Goal: Transaction & Acquisition: Purchase product/service

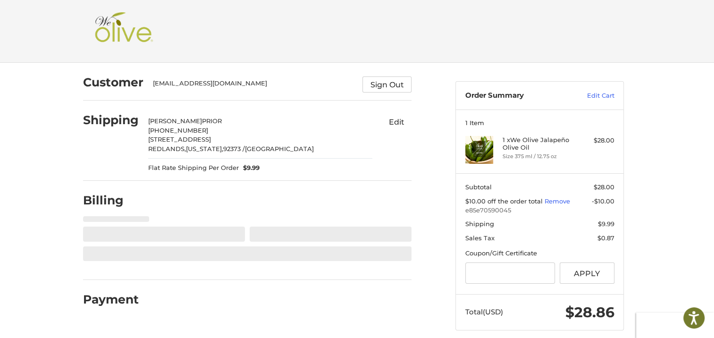
select select "**"
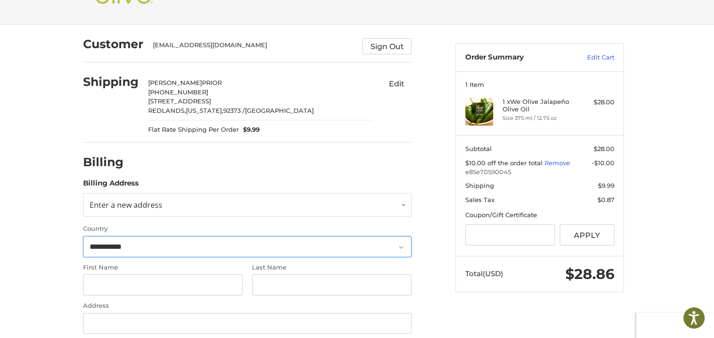
scroll to position [112, 0]
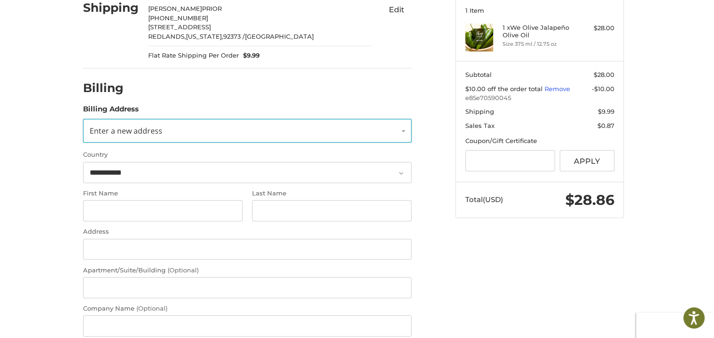
click at [158, 131] on span "Enter a new address" at bounding box center [126, 130] width 73 height 10
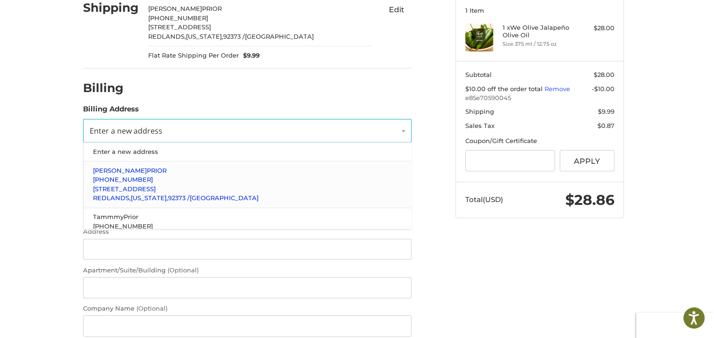
click at [142, 184] on p "[STREET_ADDRESS]" at bounding box center [247, 188] width 309 height 9
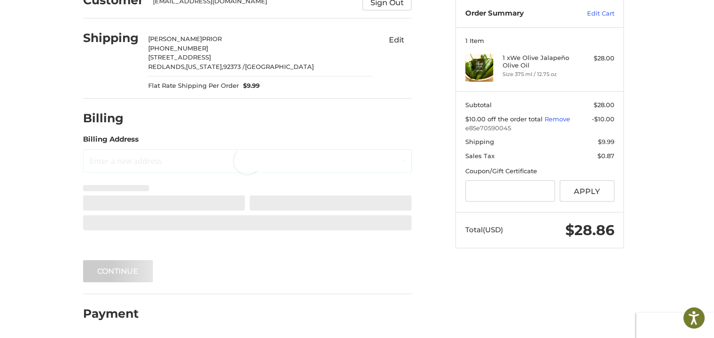
scroll to position [33, 0]
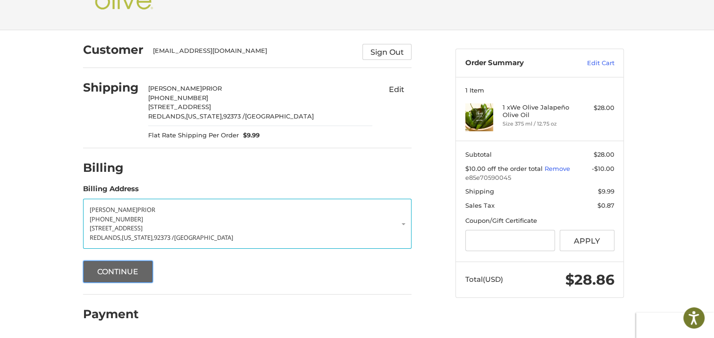
click at [109, 272] on button "Continue" at bounding box center [118, 271] width 70 height 22
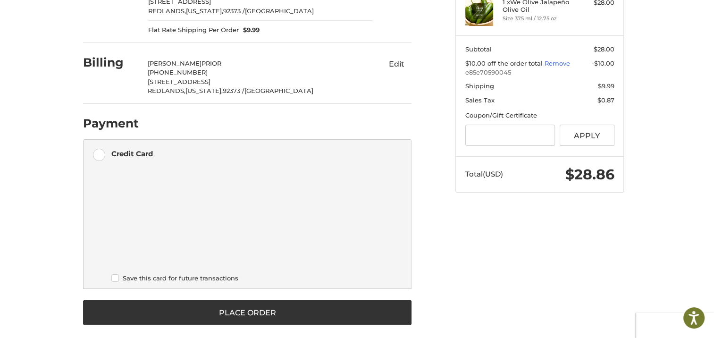
scroll to position [144, 0]
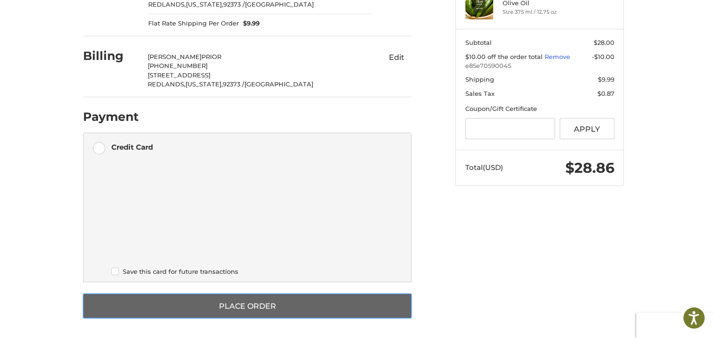
click at [284, 308] on button "Place Order" at bounding box center [247, 305] width 328 height 25
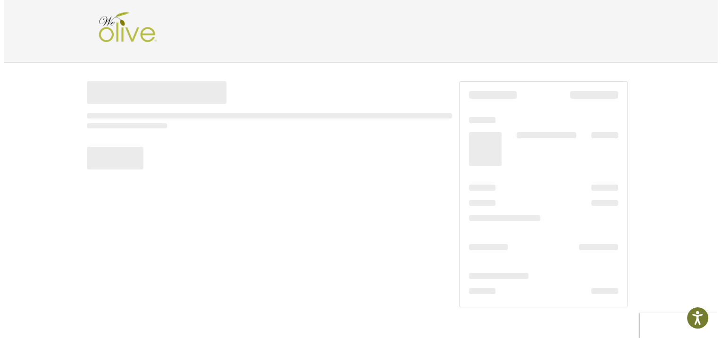
scroll to position [0, 0]
